Goal: Task Accomplishment & Management: Manage account settings

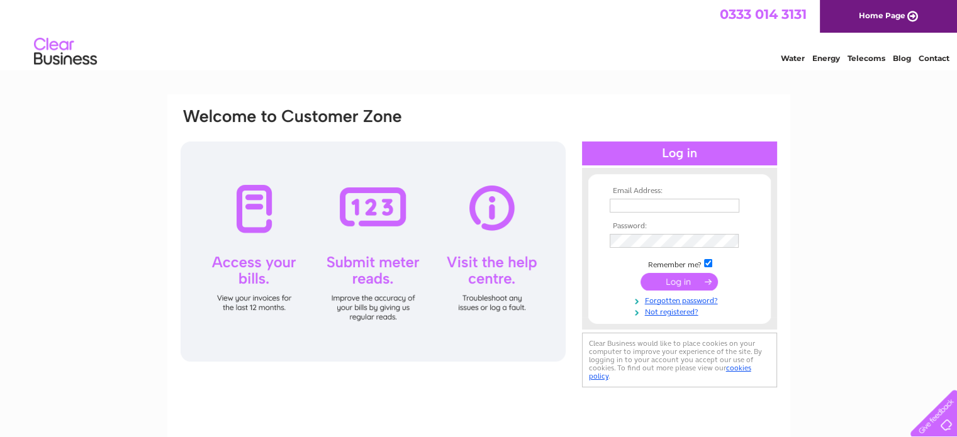
type input "[EMAIL_ADDRESS][DOMAIN_NAME]"
click at [674, 279] on input "submit" at bounding box center [679, 282] width 77 height 18
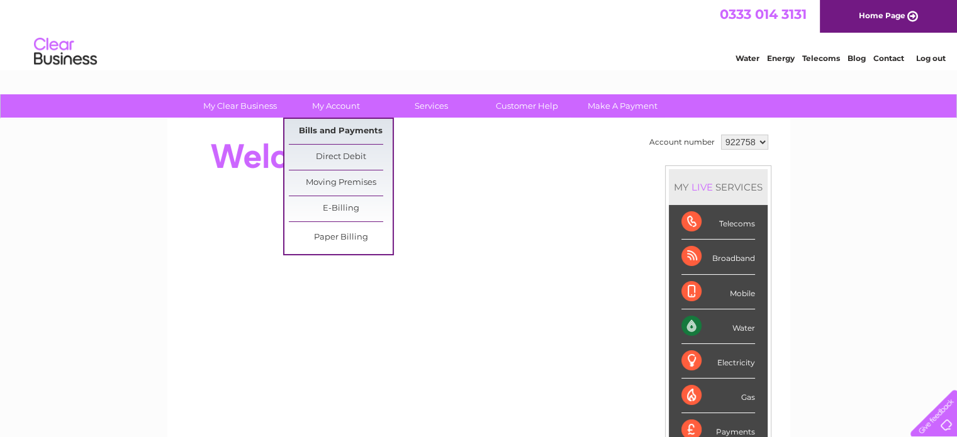
click at [339, 130] on link "Bills and Payments" at bounding box center [341, 131] width 104 height 25
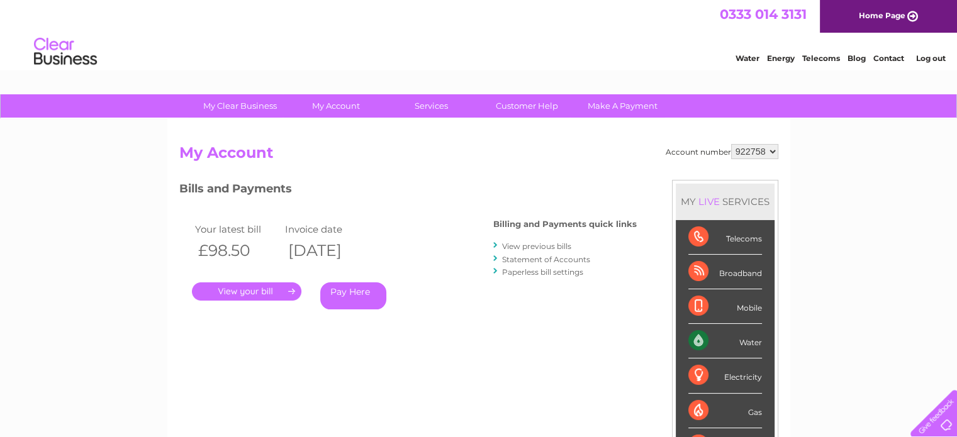
click at [250, 292] on link "." at bounding box center [247, 292] width 110 height 18
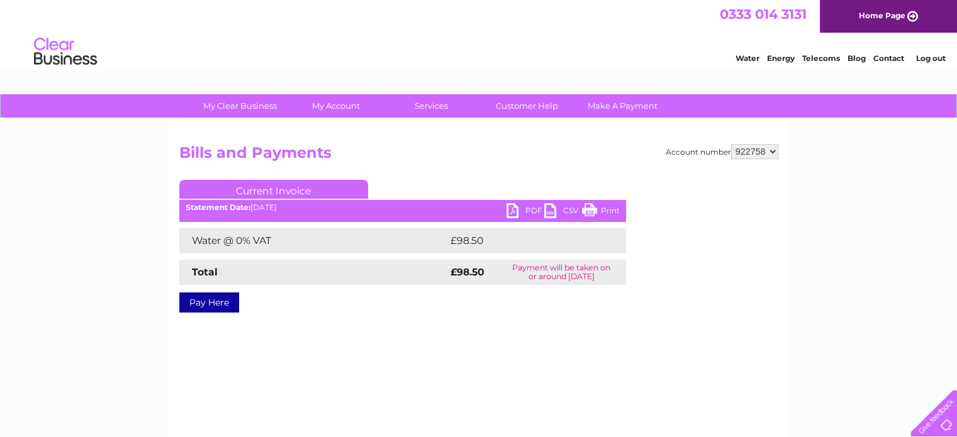
click at [522, 213] on link "PDF" at bounding box center [526, 212] width 38 height 18
